Goal: Use online tool/utility

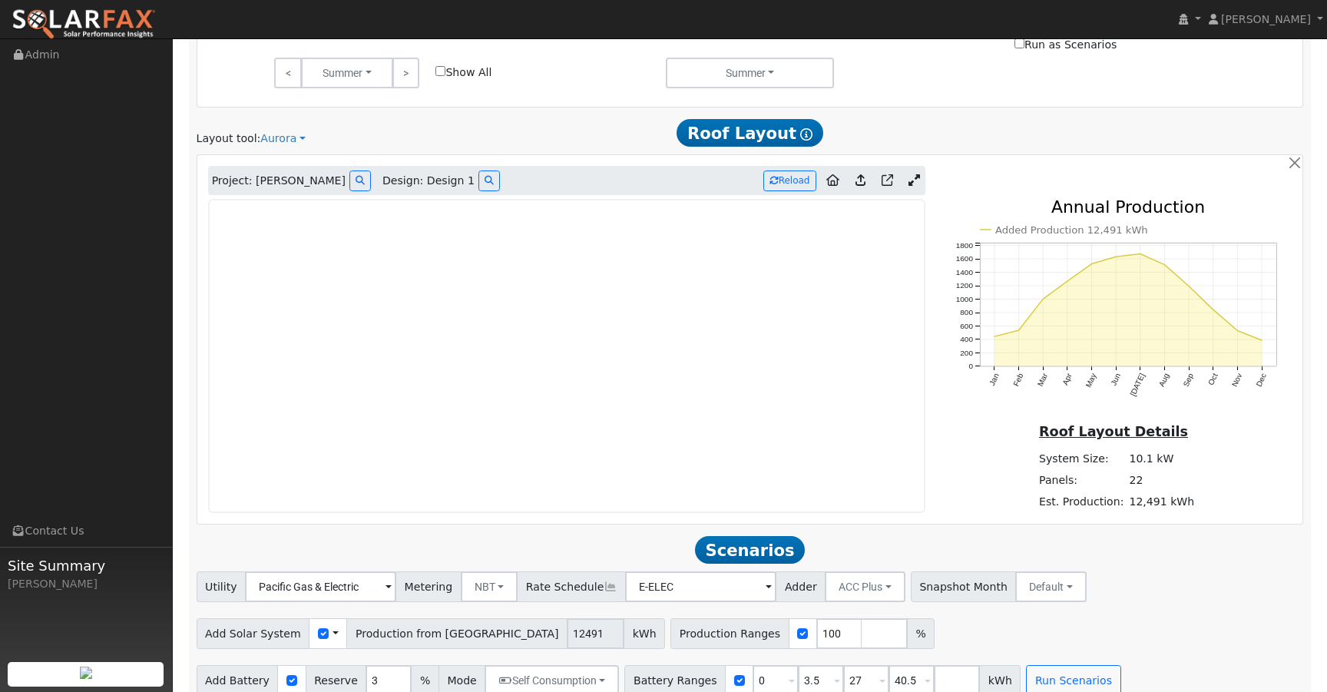
scroll to position [833, 0]
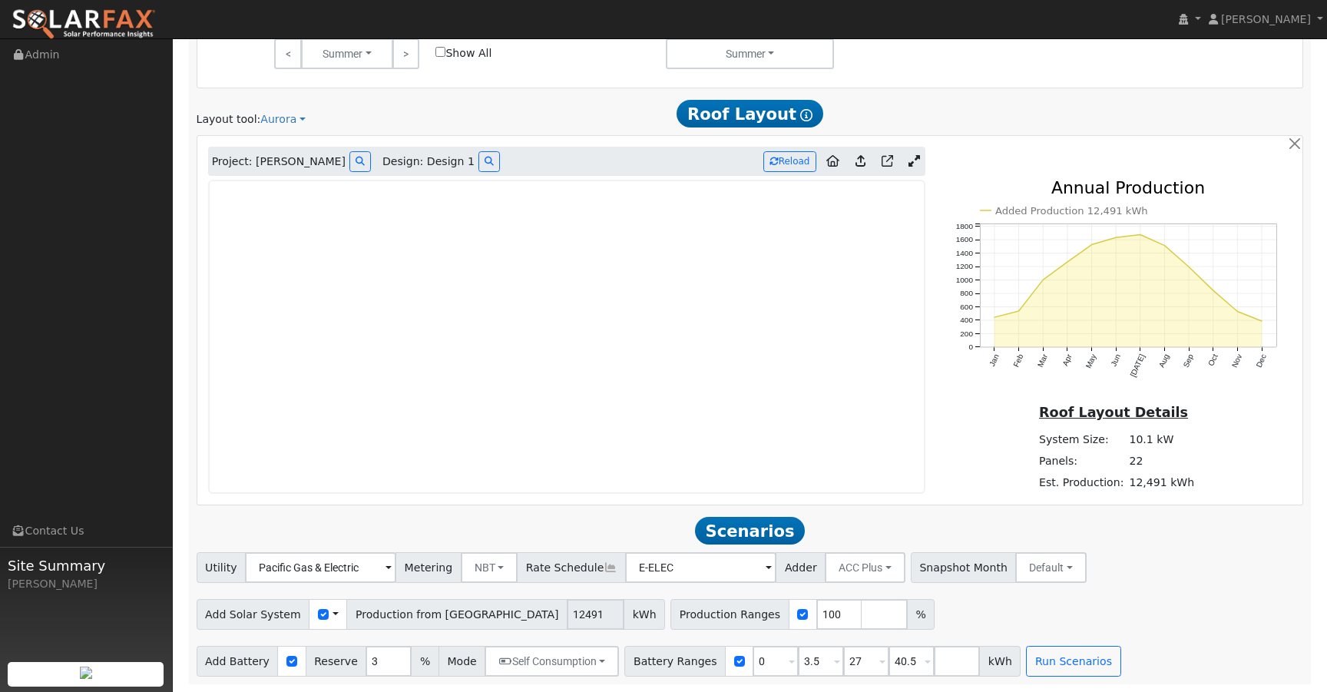
click at [913, 159] on icon at bounding box center [915, 161] width 12 height 12
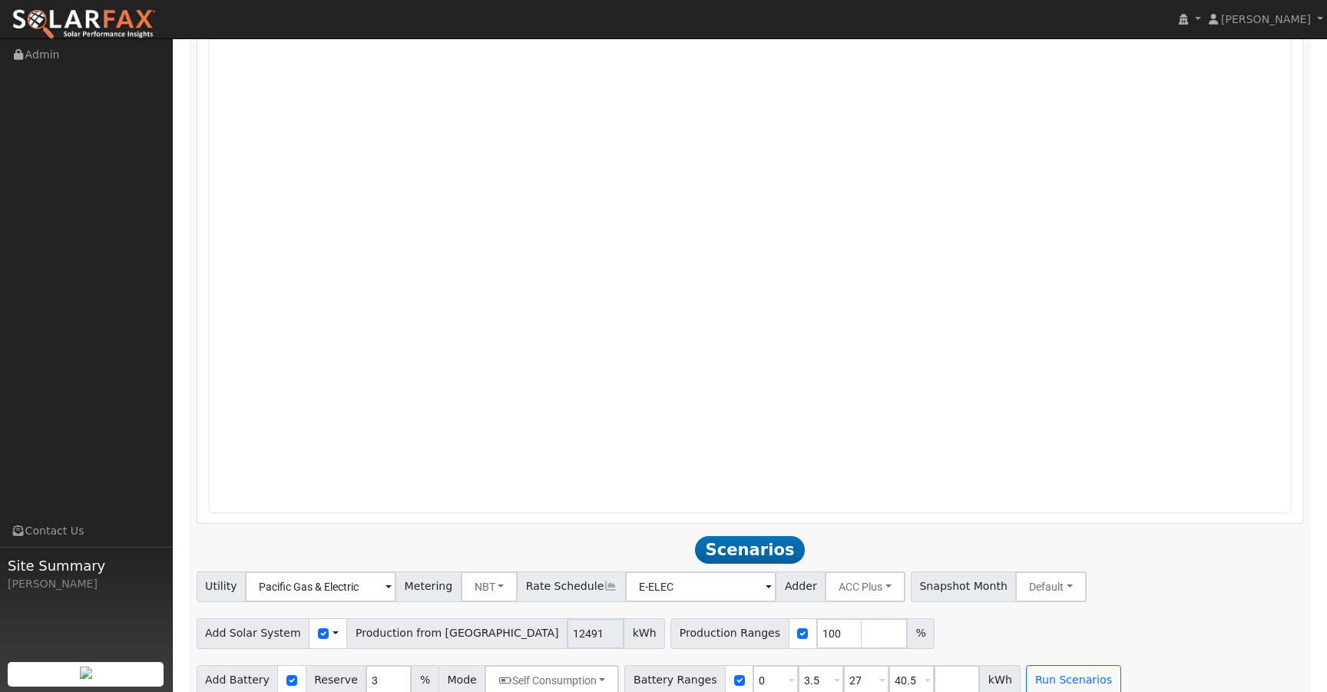
scroll to position [1201, 0]
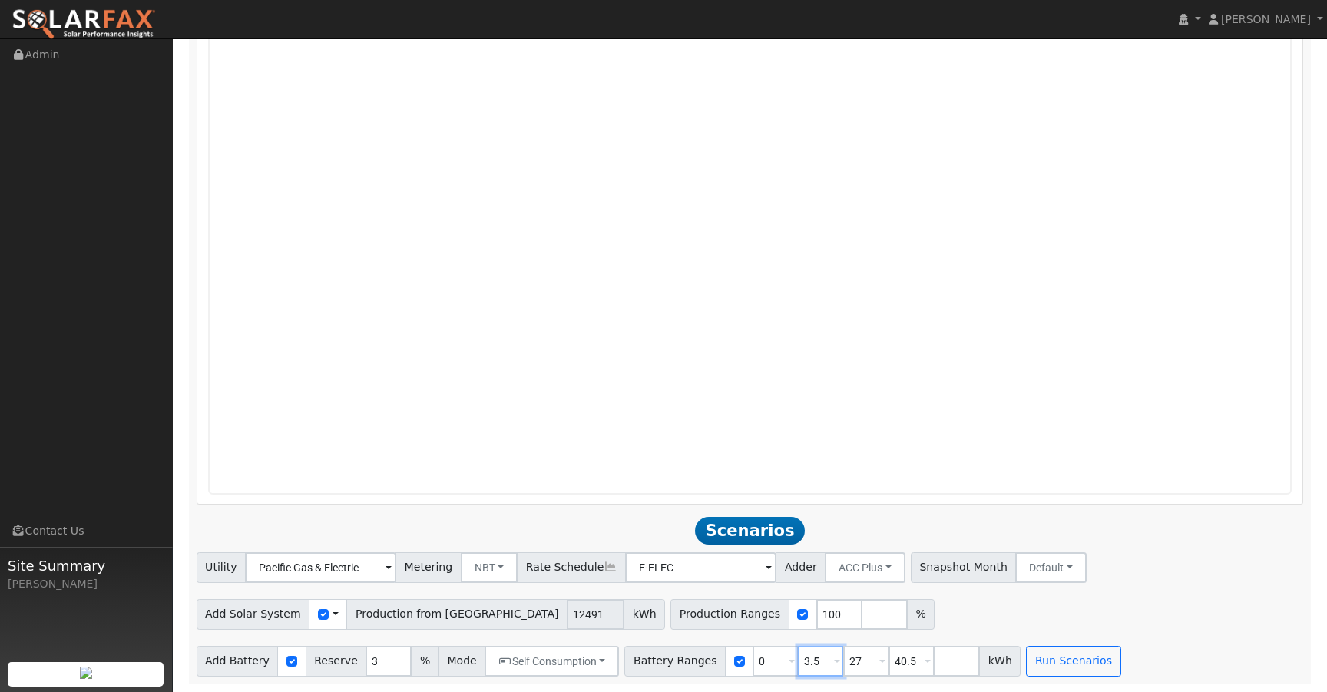
click at [798, 664] on input "3.5" at bounding box center [821, 661] width 46 height 31
type input "13.5"
click at [1240, 540] on h2 "Scenarios Scenario" at bounding box center [751, 530] width 1108 height 28
drag, startPoint x: 893, startPoint y: 664, endPoint x: 865, endPoint y: 663, distance: 27.7
click at [889, 663] on input "40.5" at bounding box center [912, 661] width 46 height 31
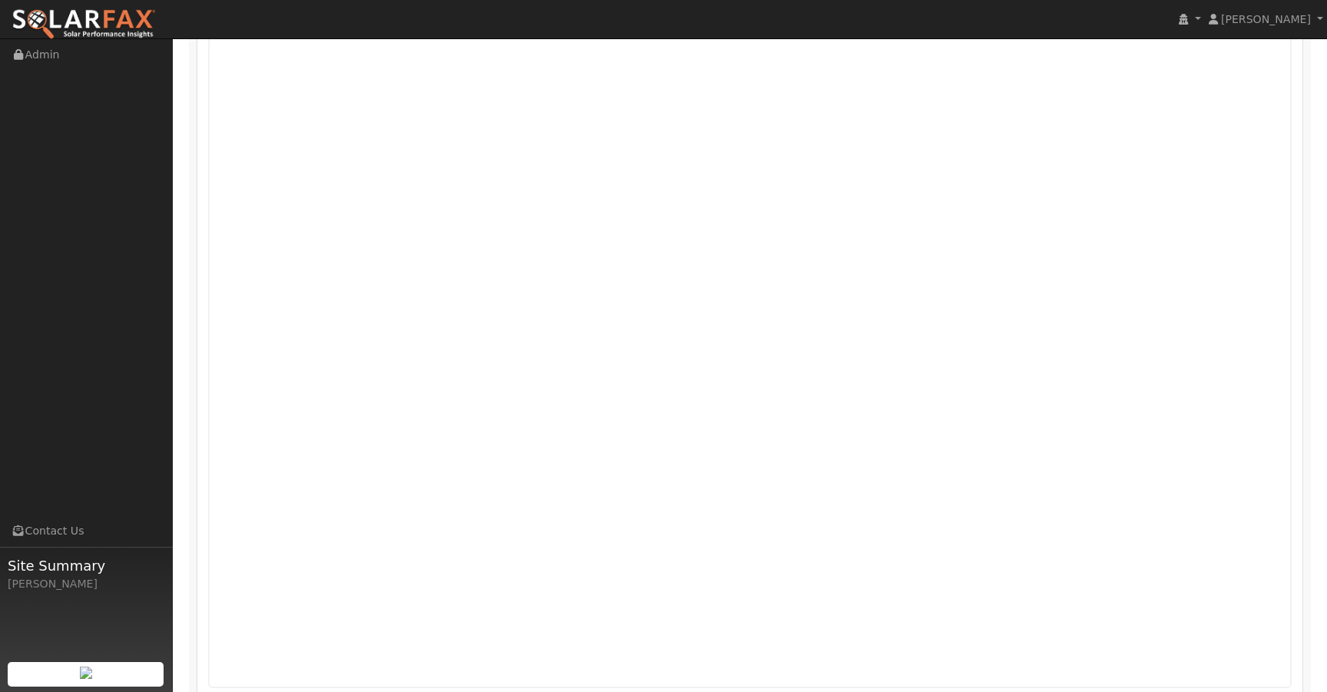
scroll to position [663, 0]
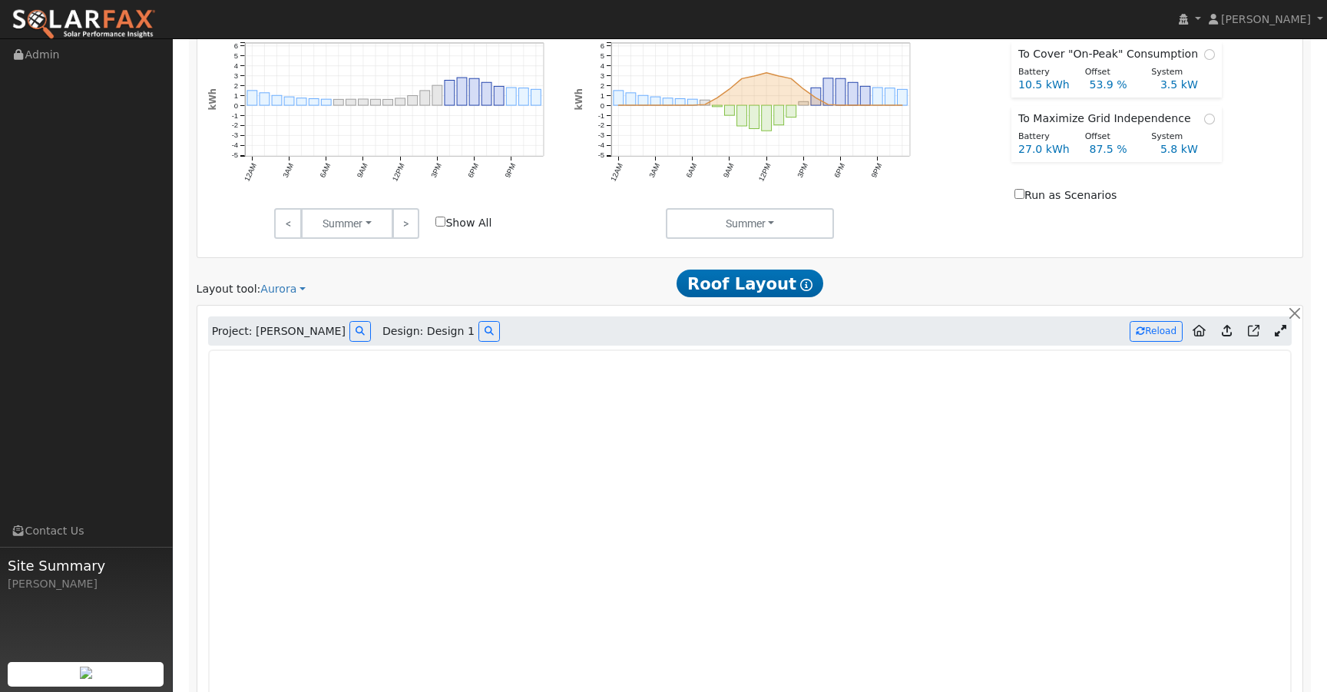
click at [982, 287] on div at bounding box center [1124, 284] width 375 height 28
click at [1162, 330] on button "Reload" at bounding box center [1156, 331] width 53 height 21
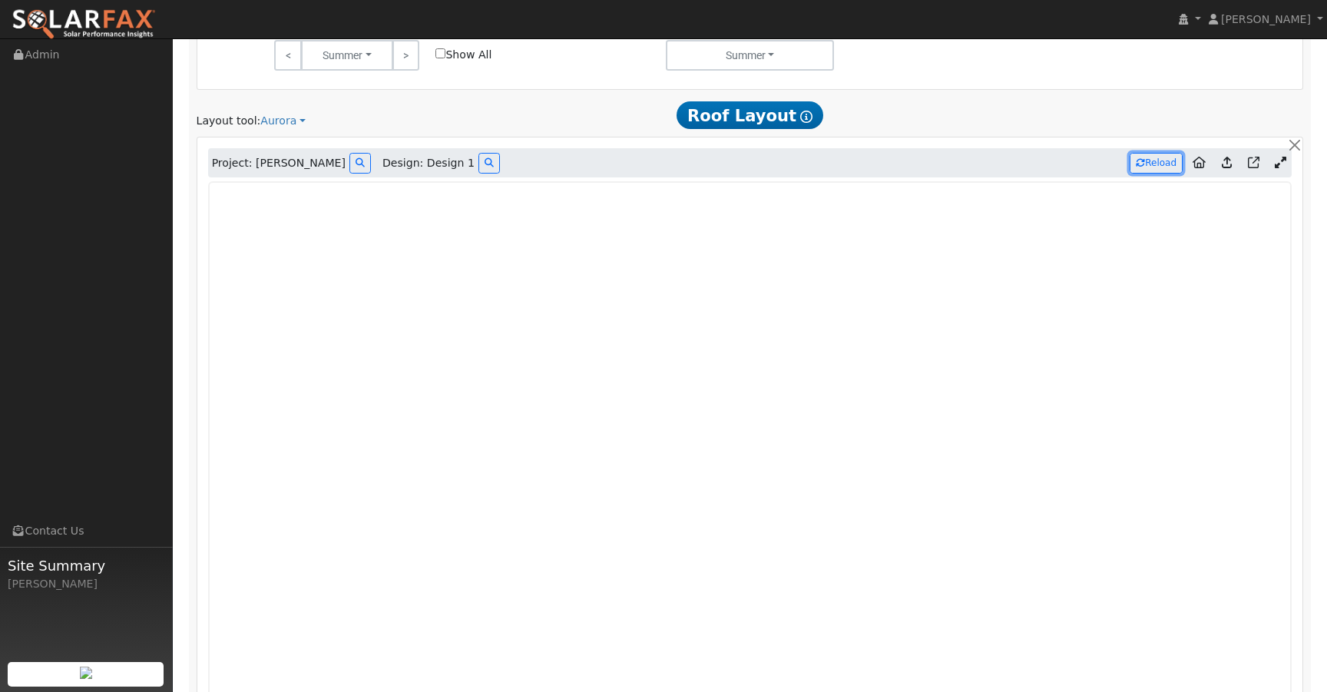
scroll to position [893, 0]
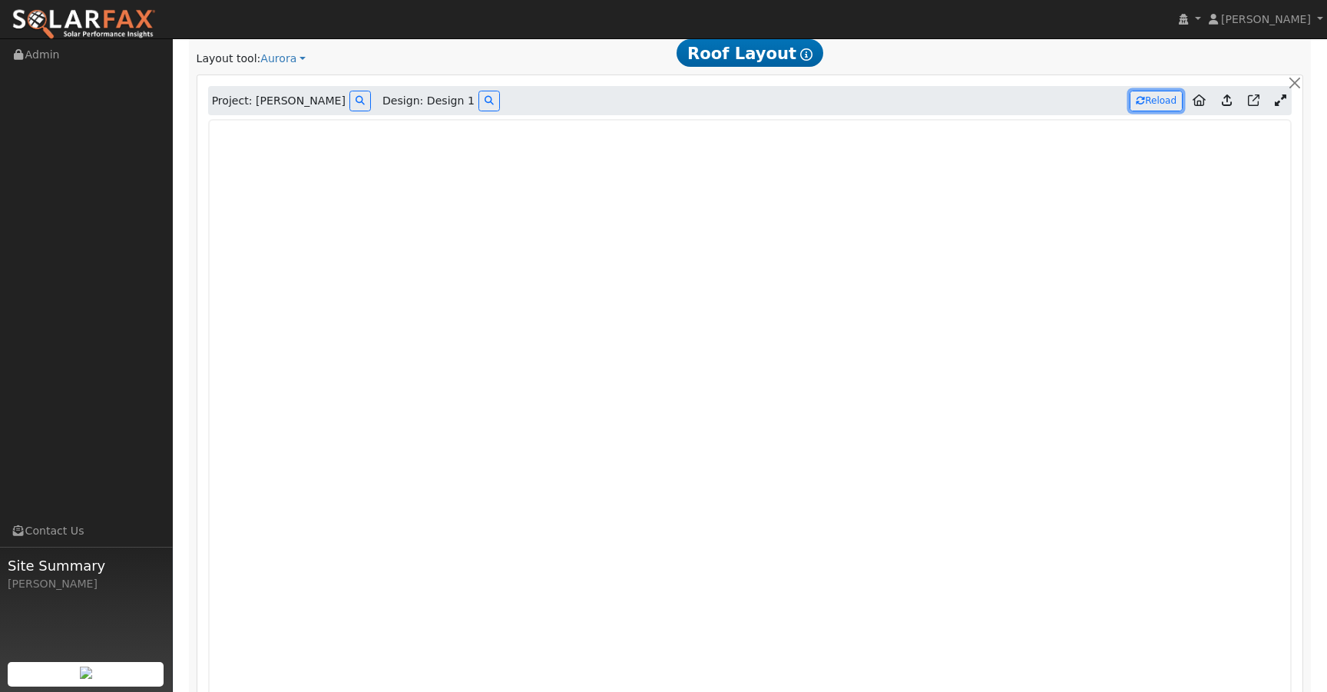
type input "12435"
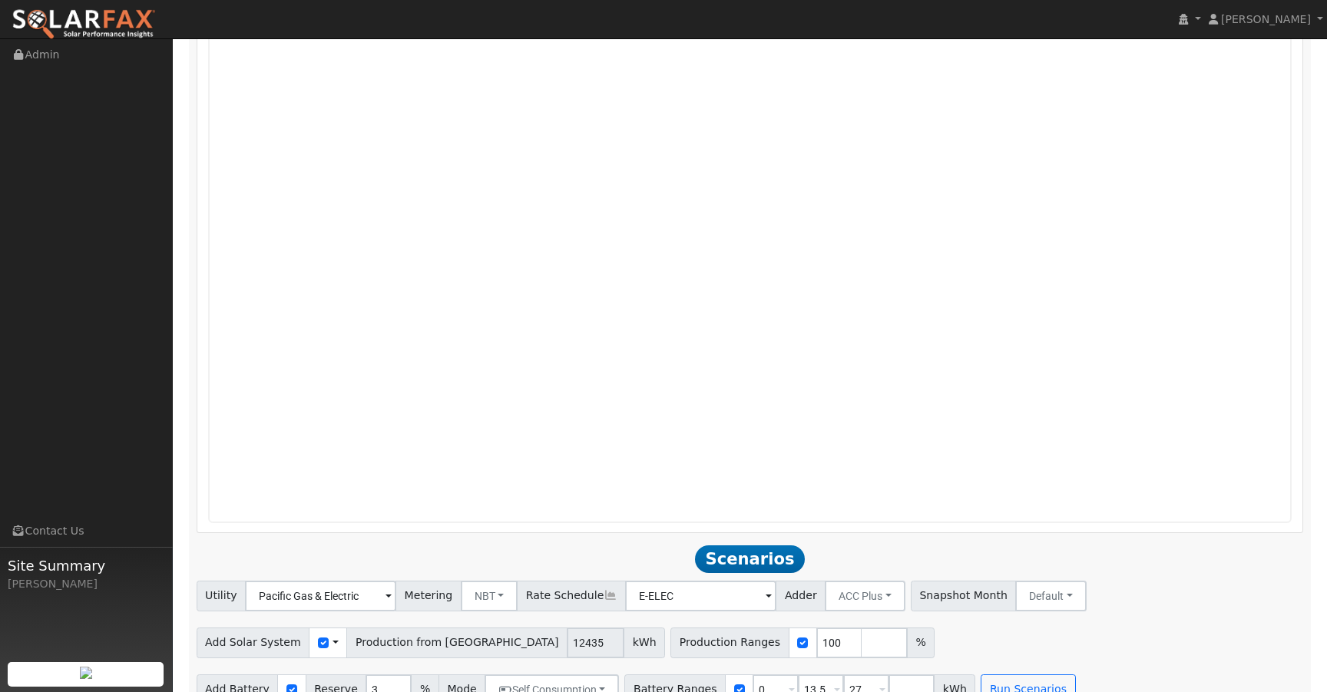
scroll to position [1201, 0]
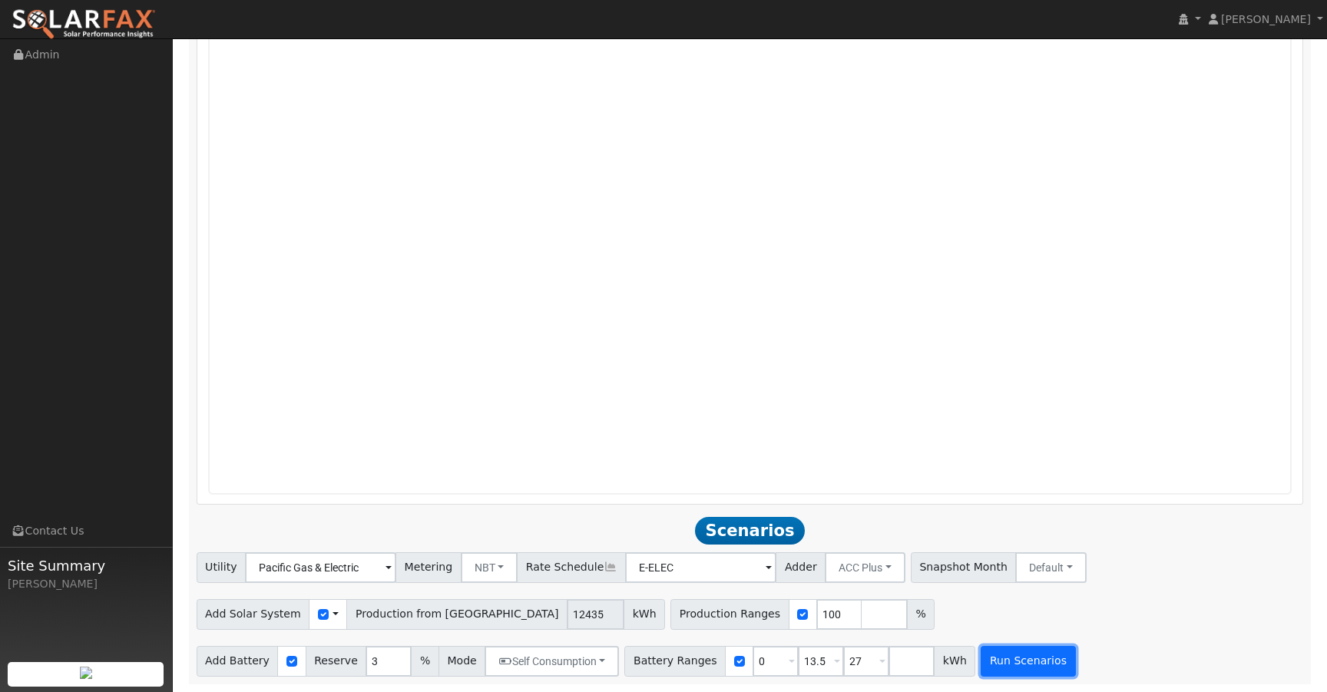
click at [997, 666] on button "Run Scenarios" at bounding box center [1028, 661] width 94 height 31
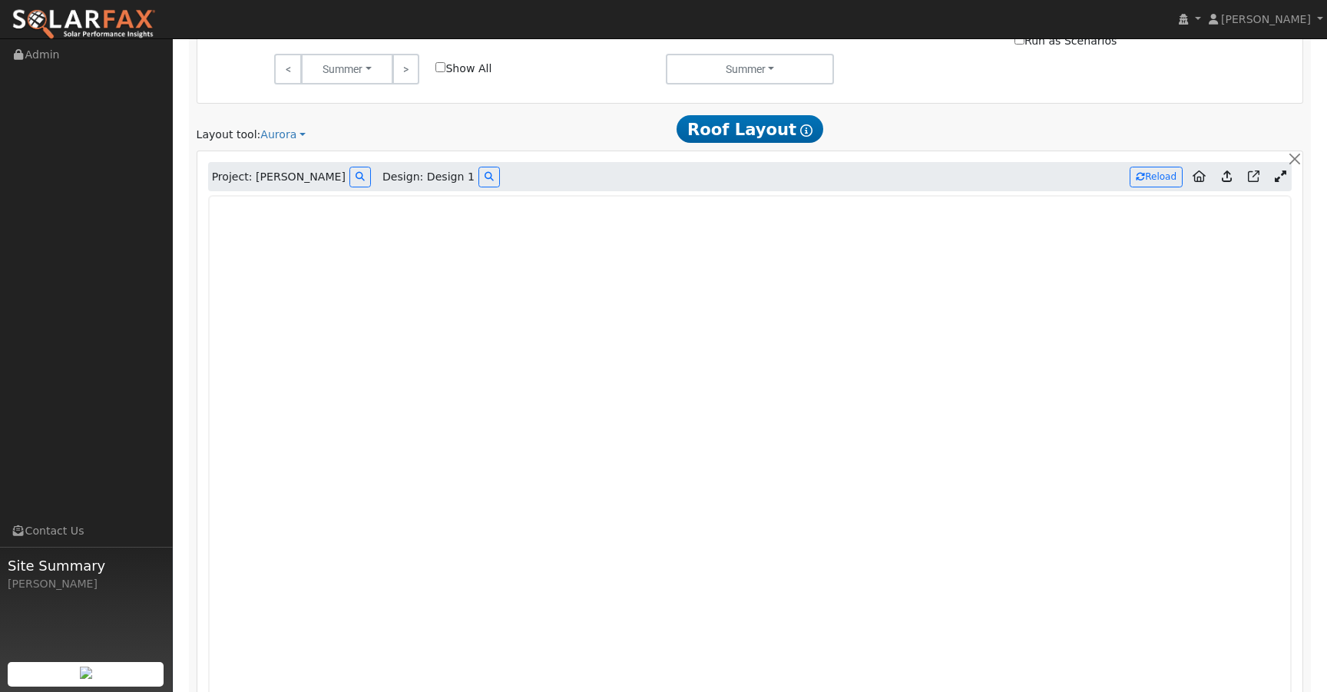
scroll to position [817, 0]
type input "8.3"
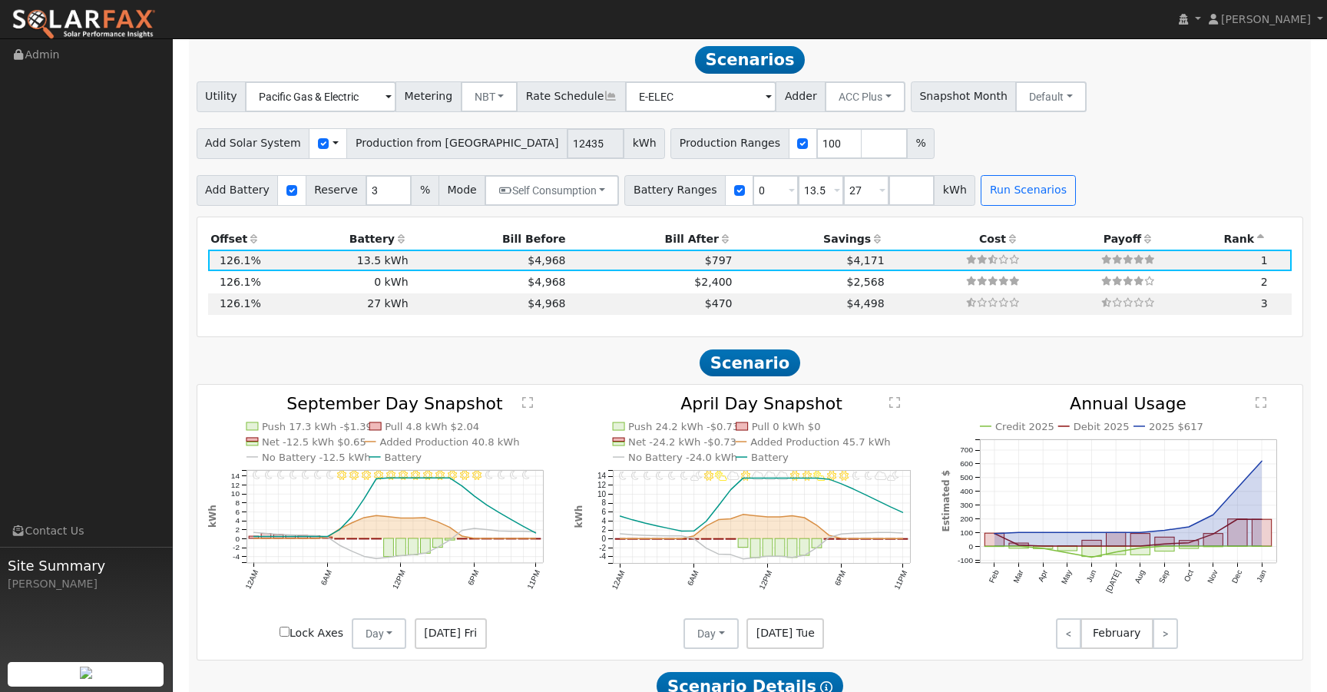
scroll to position [1747, 0]
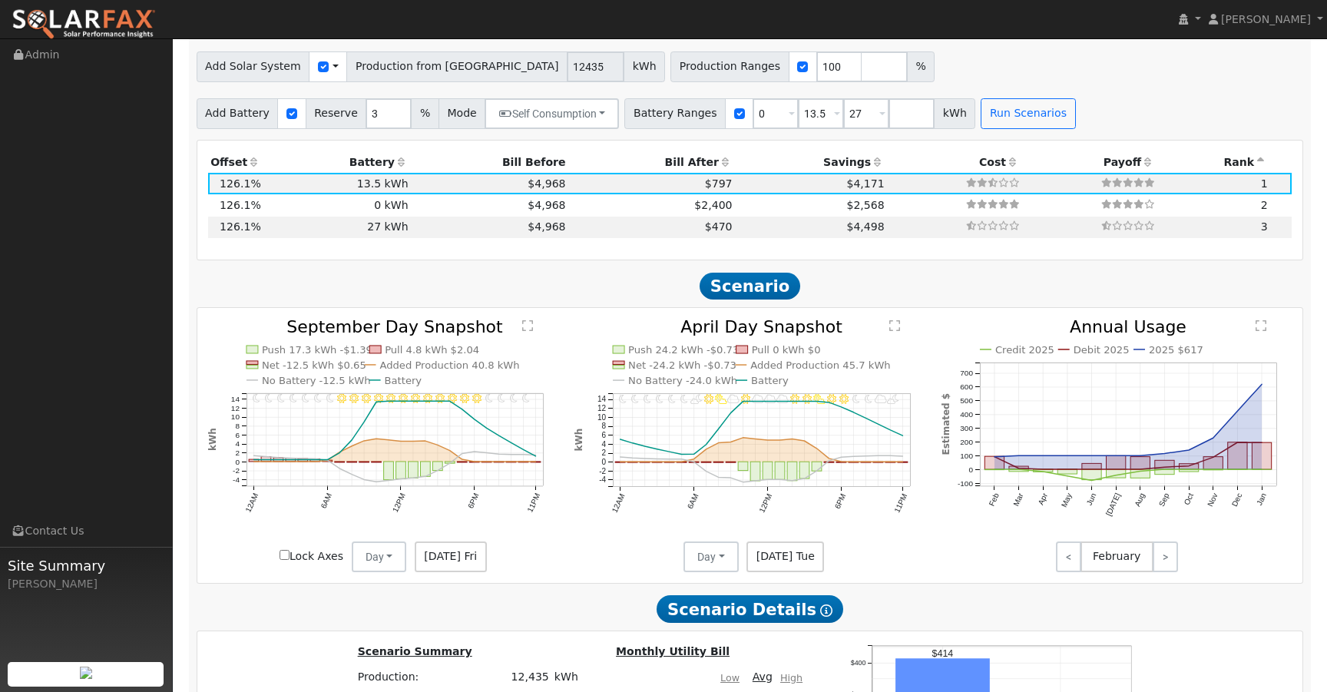
click at [395, 167] on icon at bounding box center [402, 162] width 14 height 11
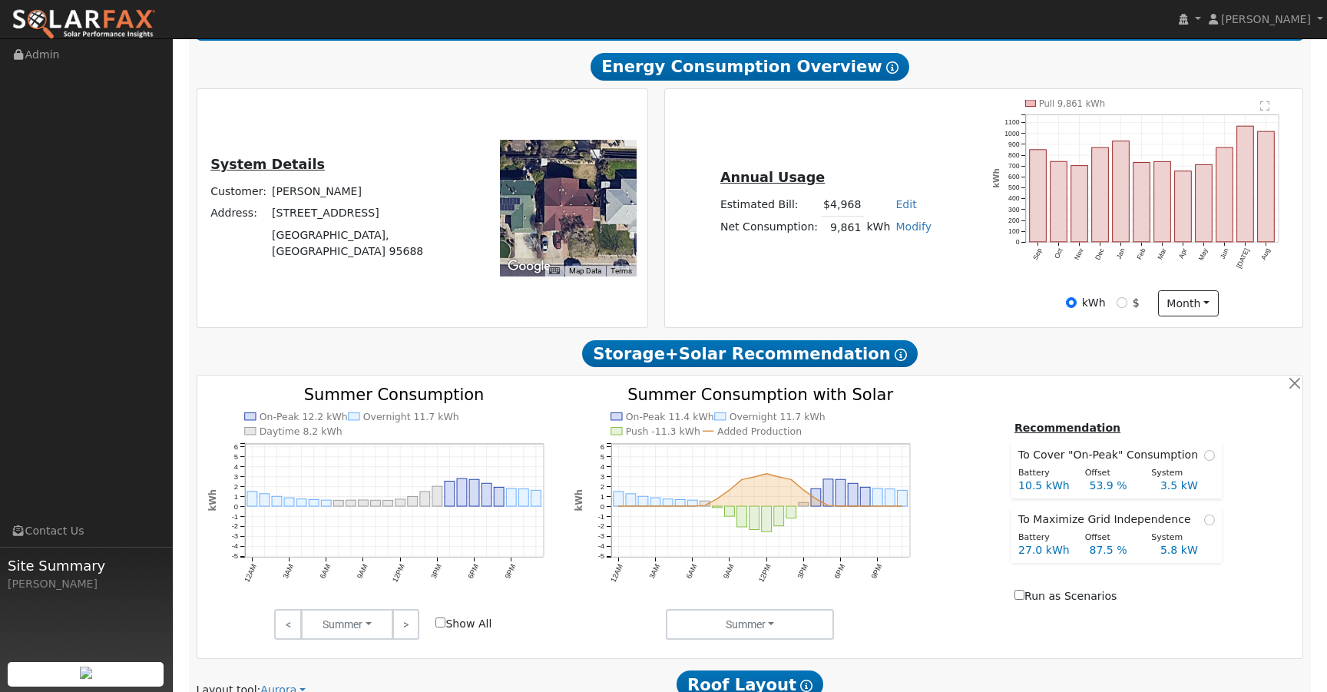
scroll to position [0, 0]
